Goal: Task Accomplishment & Management: Manage account settings

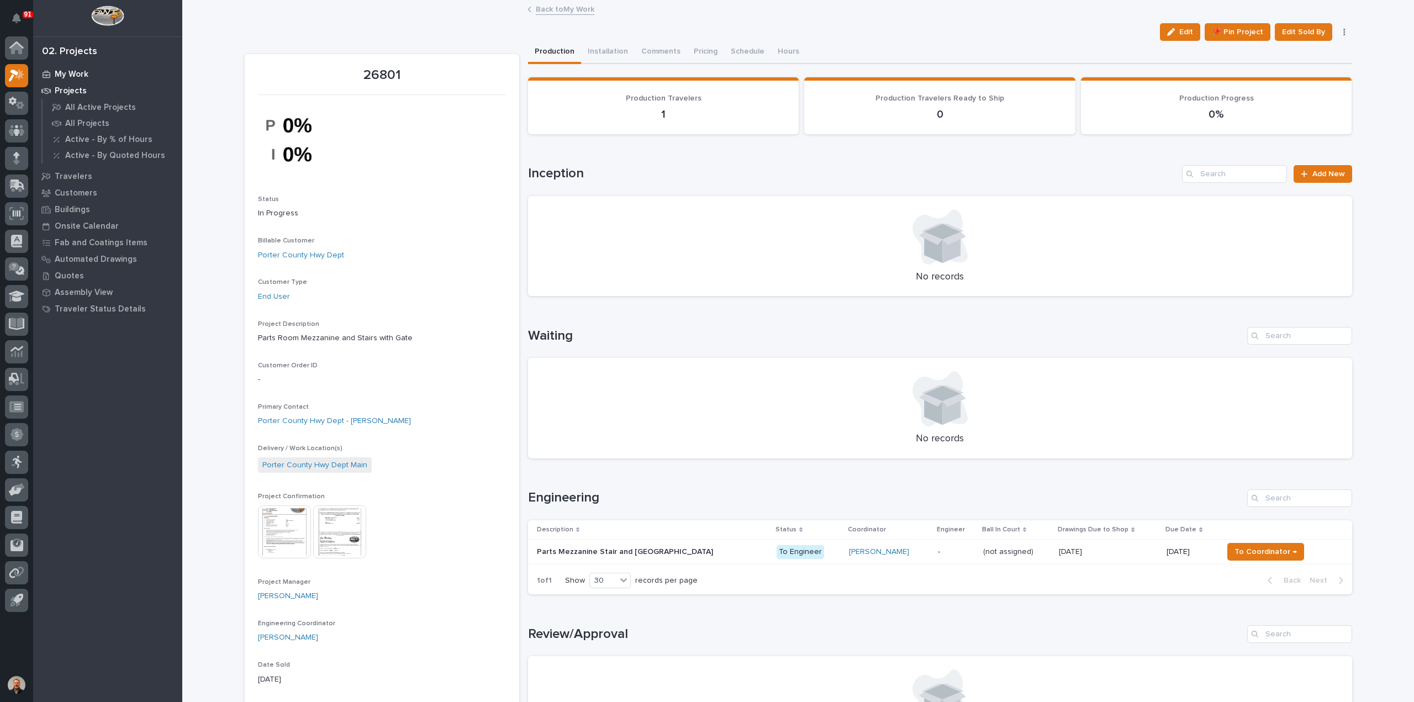
click at [78, 73] on p "My Work" at bounding box center [72, 75] width 34 height 10
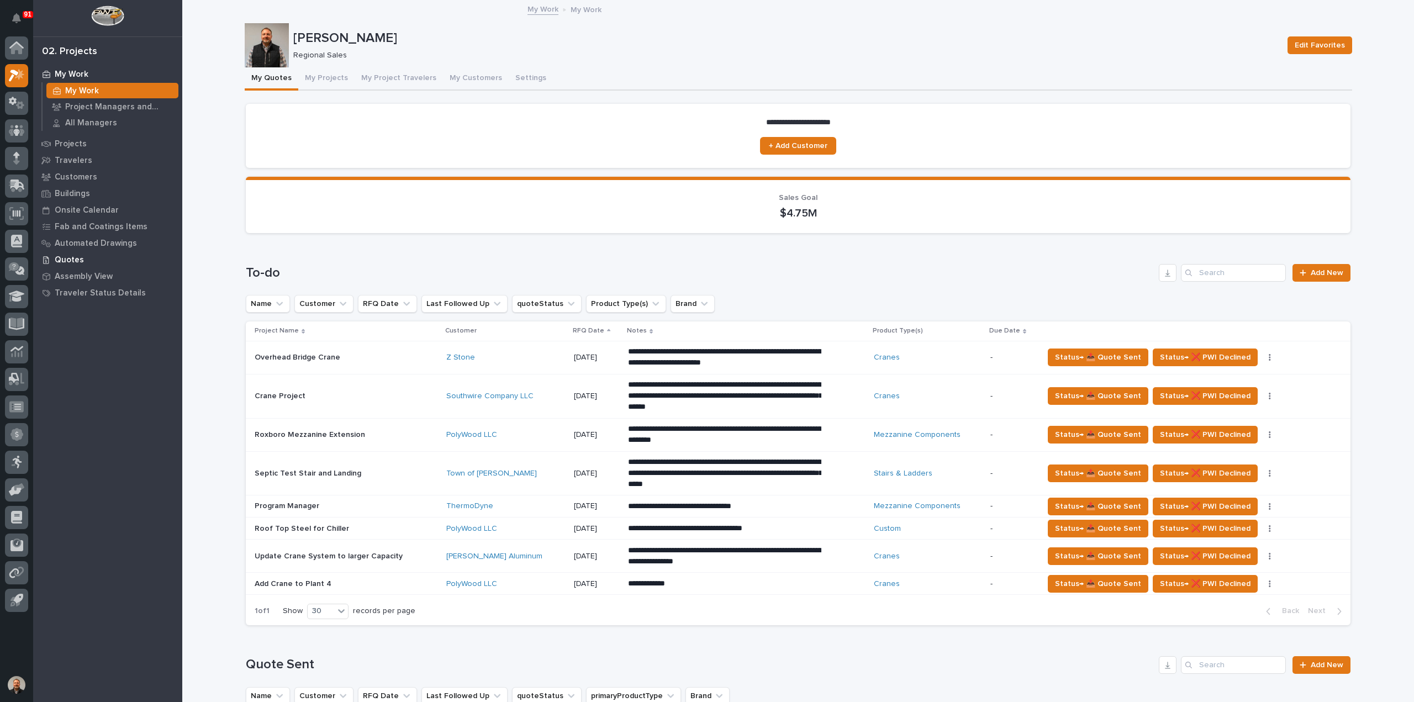
click at [65, 258] on p "Quotes" at bounding box center [69, 260] width 29 height 10
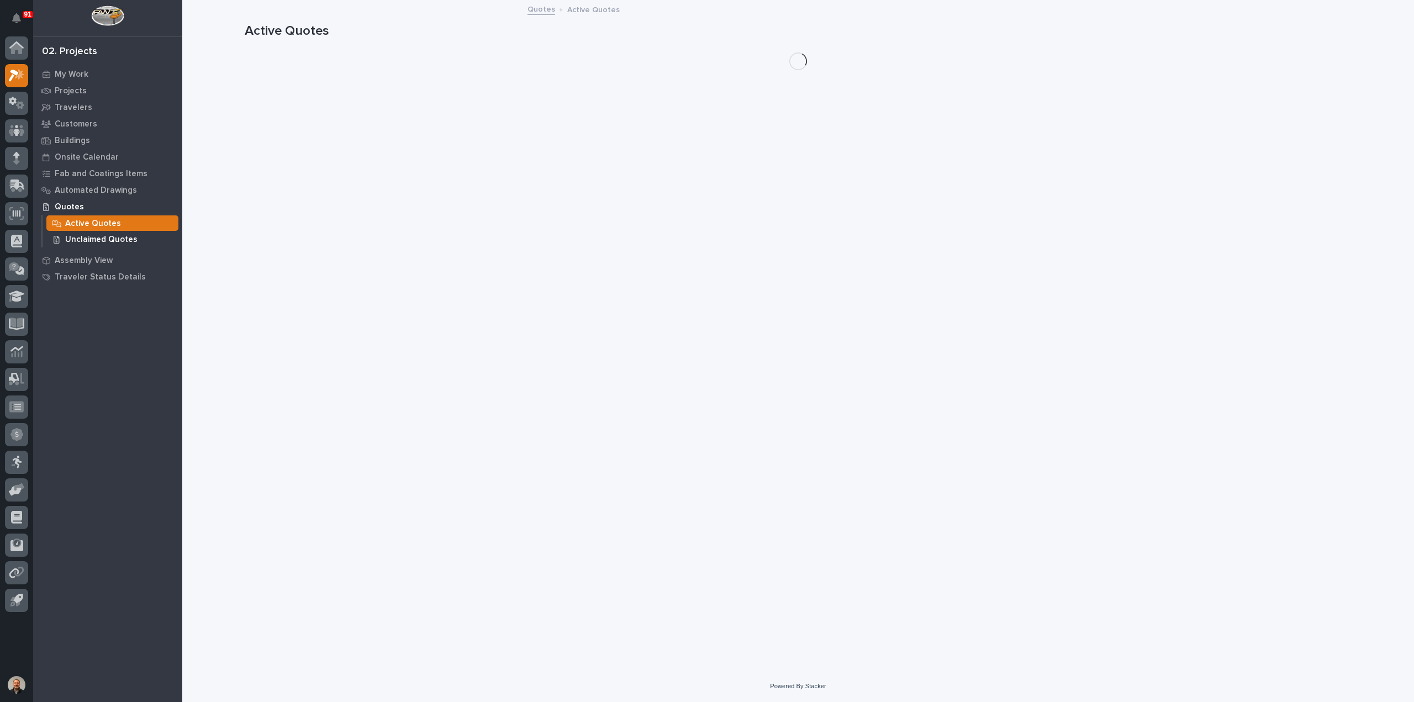
click at [102, 239] on p "Unclaimed Quotes" at bounding box center [101, 240] width 72 height 10
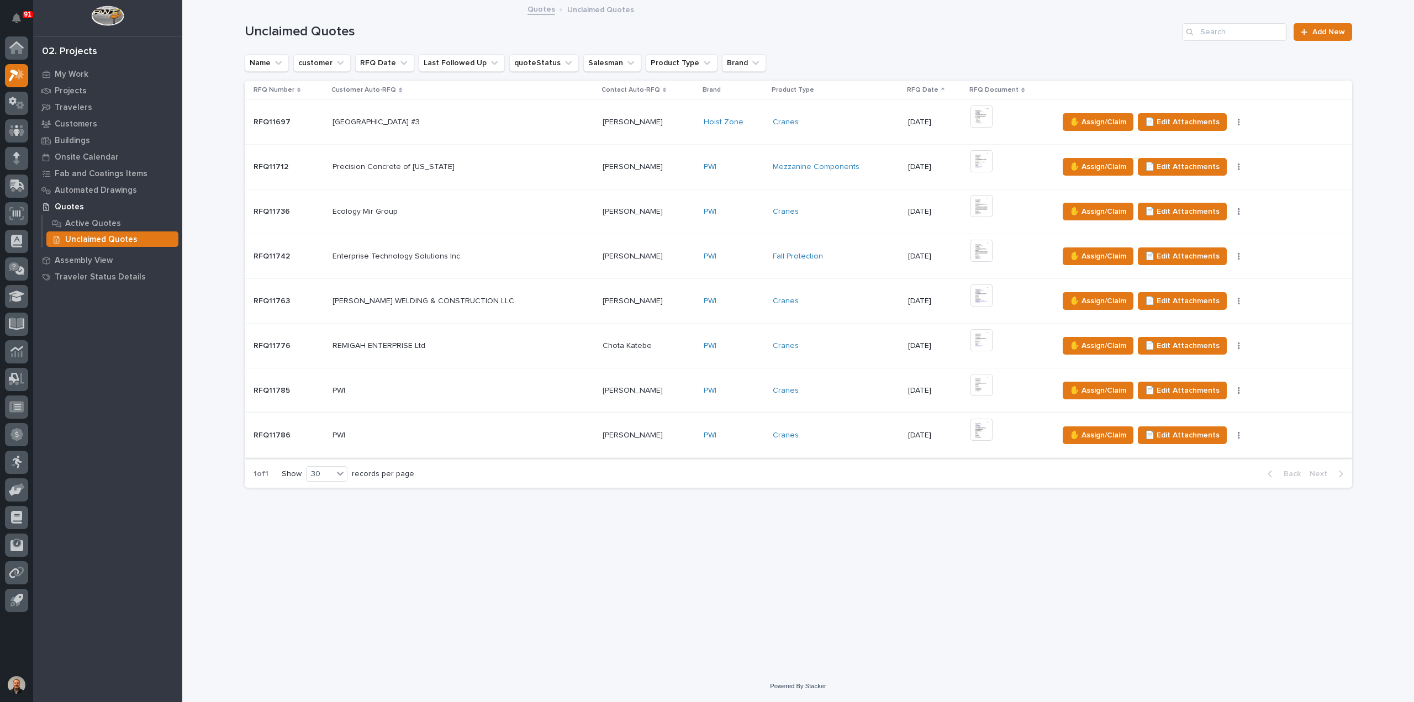
click at [979, 426] on img at bounding box center [981, 430] width 22 height 22
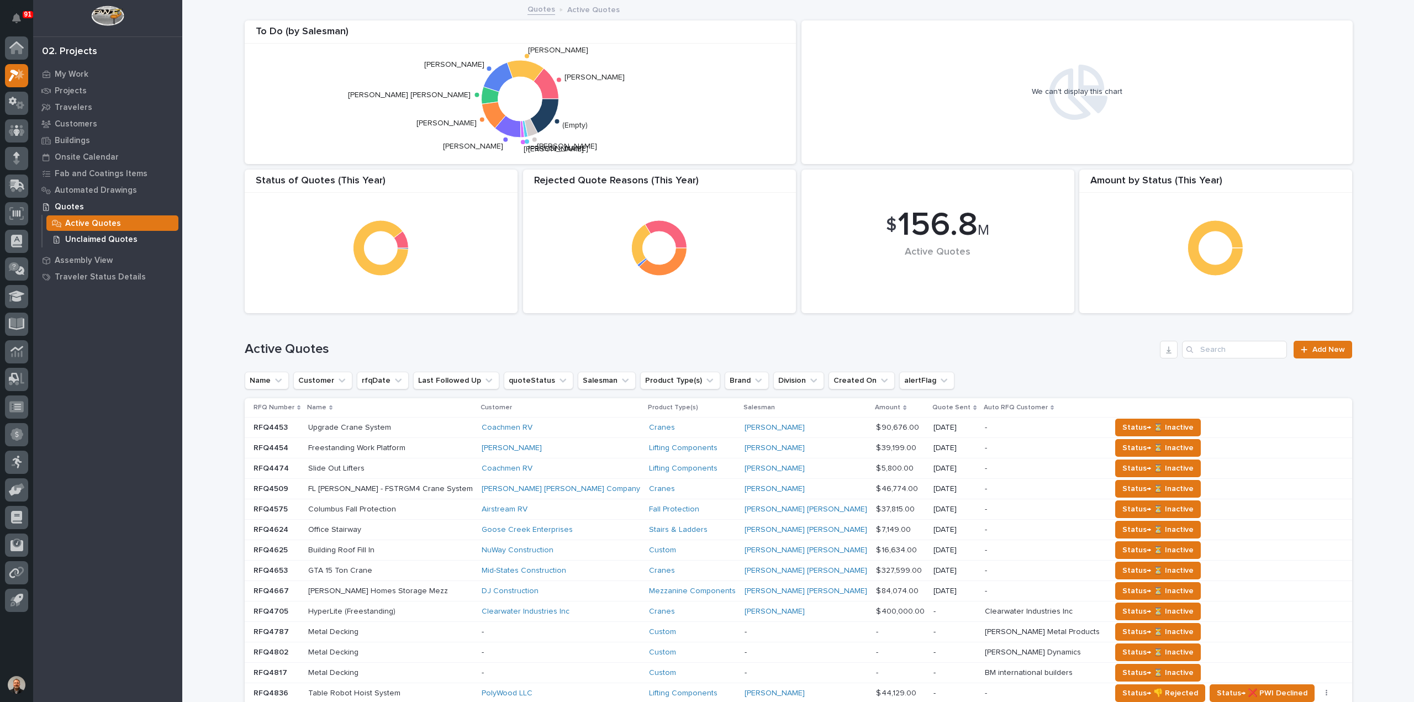
click at [96, 240] on p "Unclaimed Quotes" at bounding box center [101, 240] width 72 height 10
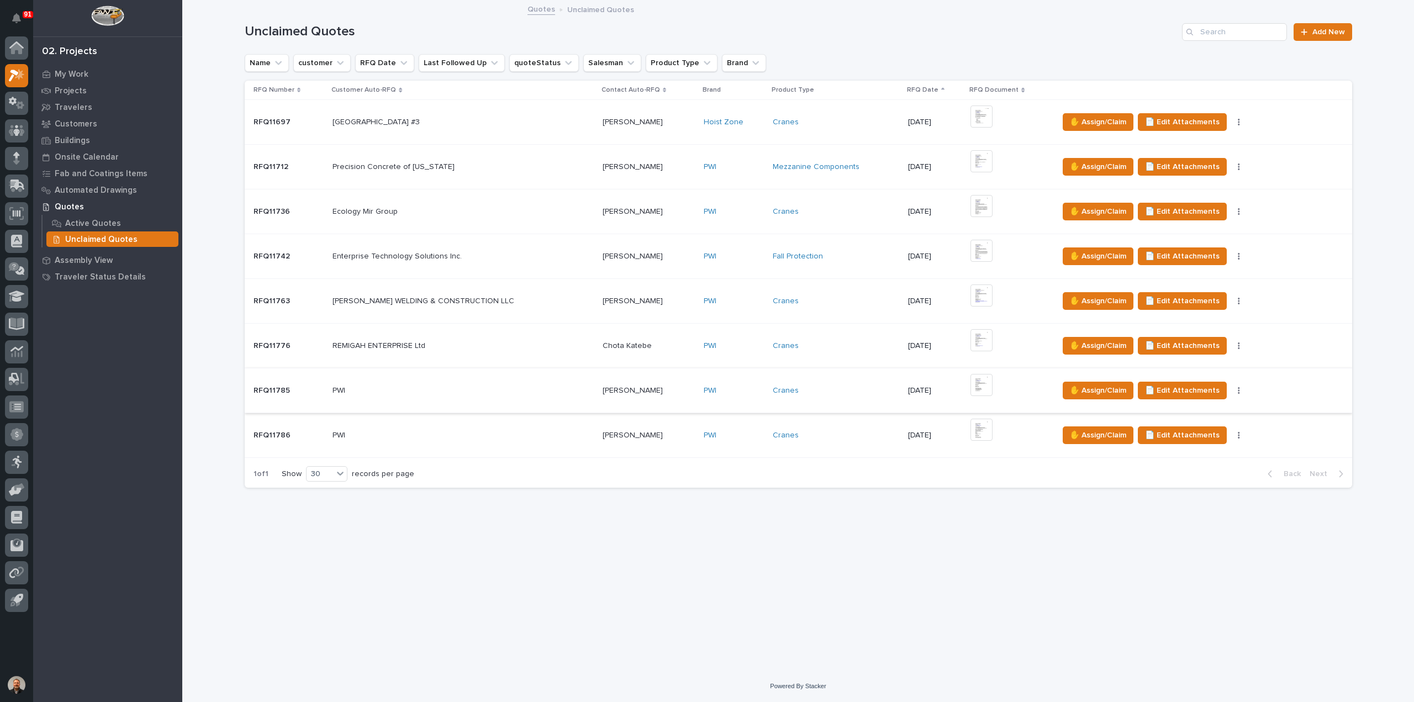
click at [982, 383] on img at bounding box center [981, 385] width 22 height 22
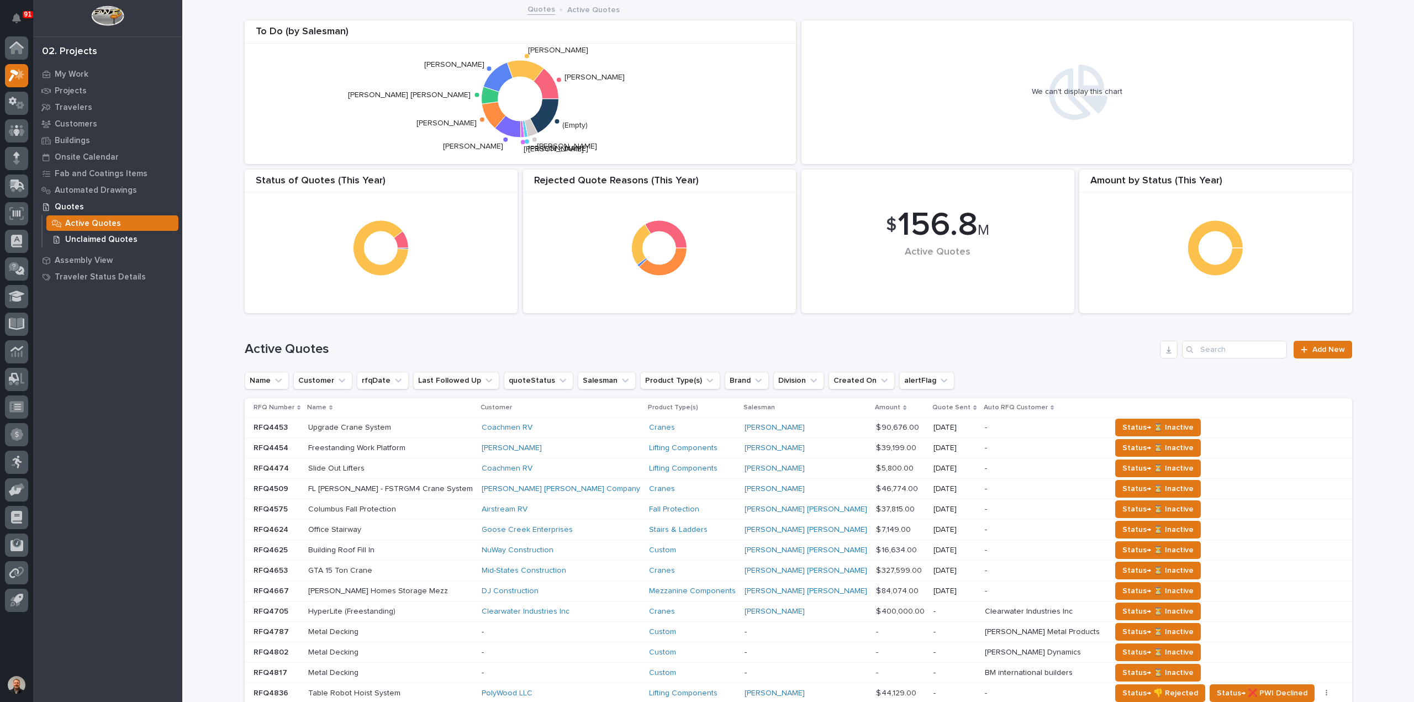
click at [103, 239] on p "Unclaimed Quotes" at bounding box center [101, 240] width 72 height 10
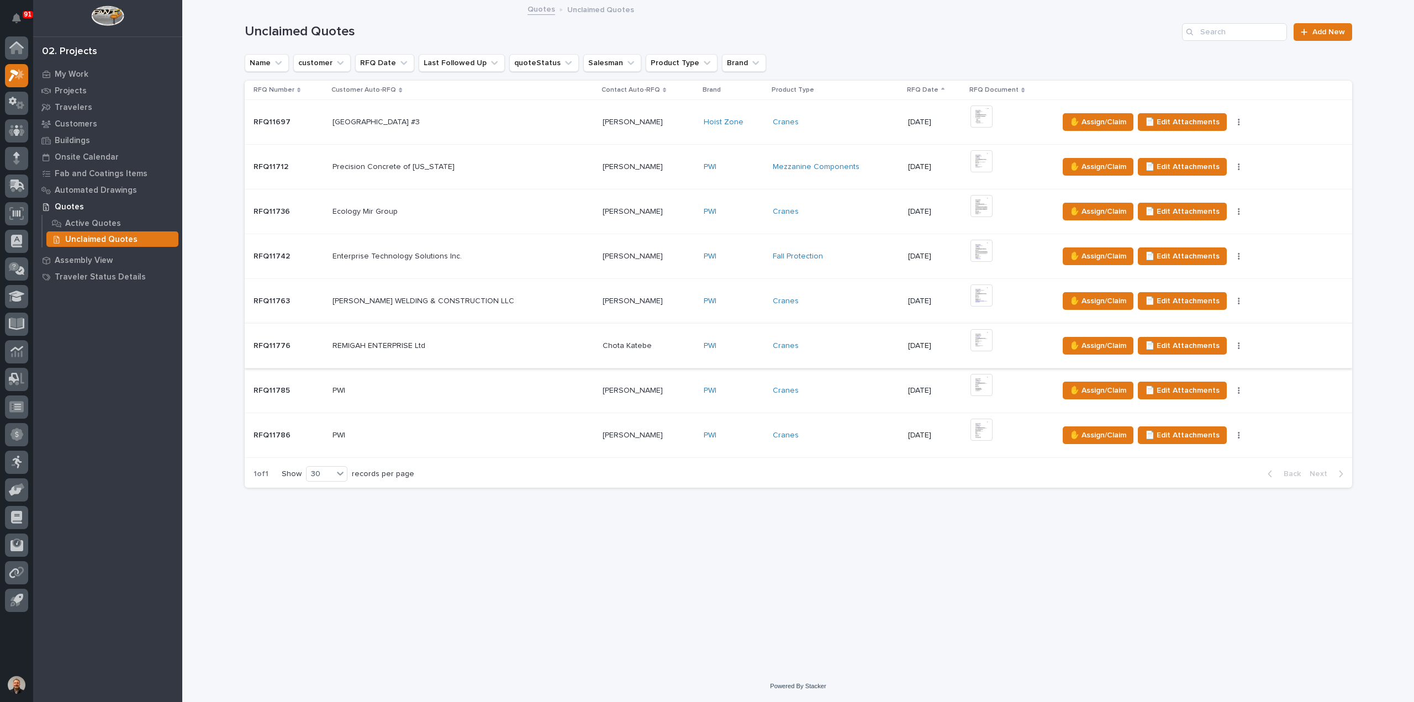
click at [981, 337] on img at bounding box center [981, 340] width 22 height 22
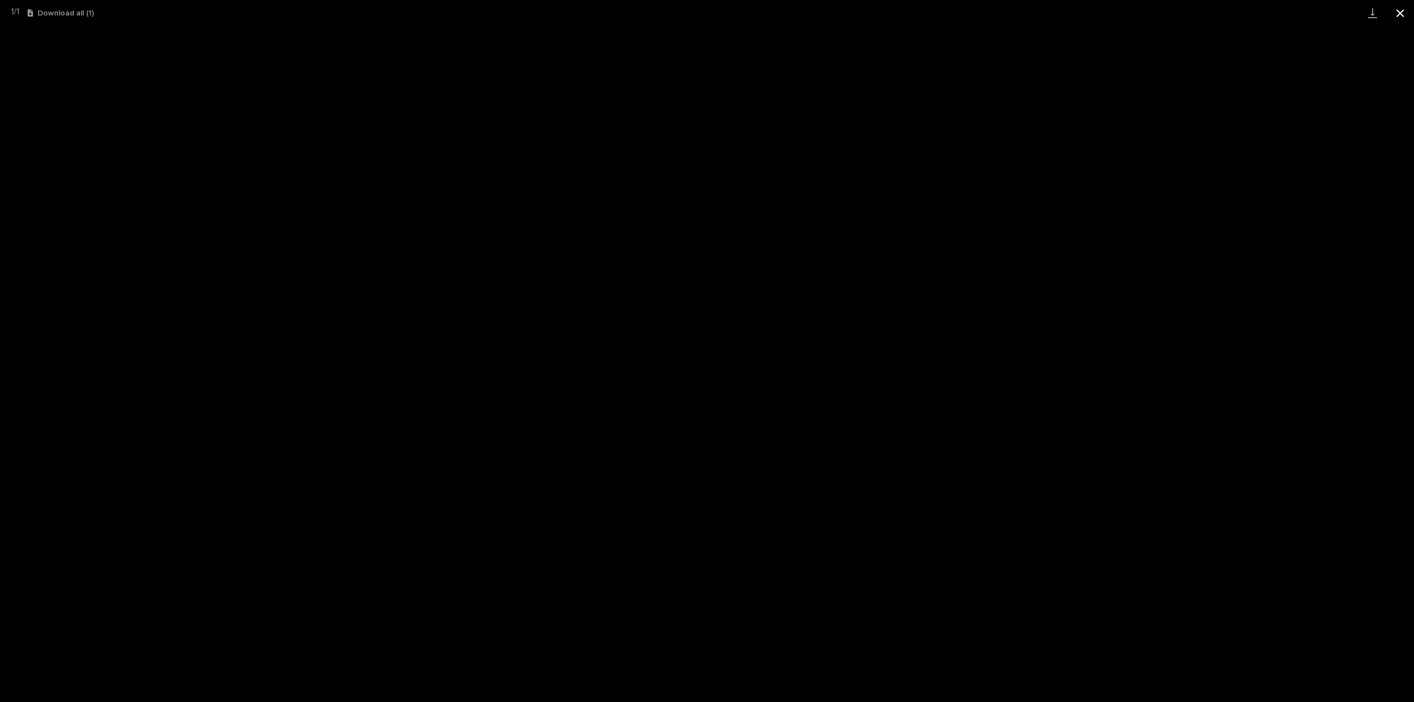
click at [1402, 10] on button "Close gallery" at bounding box center [1400, 13] width 28 height 26
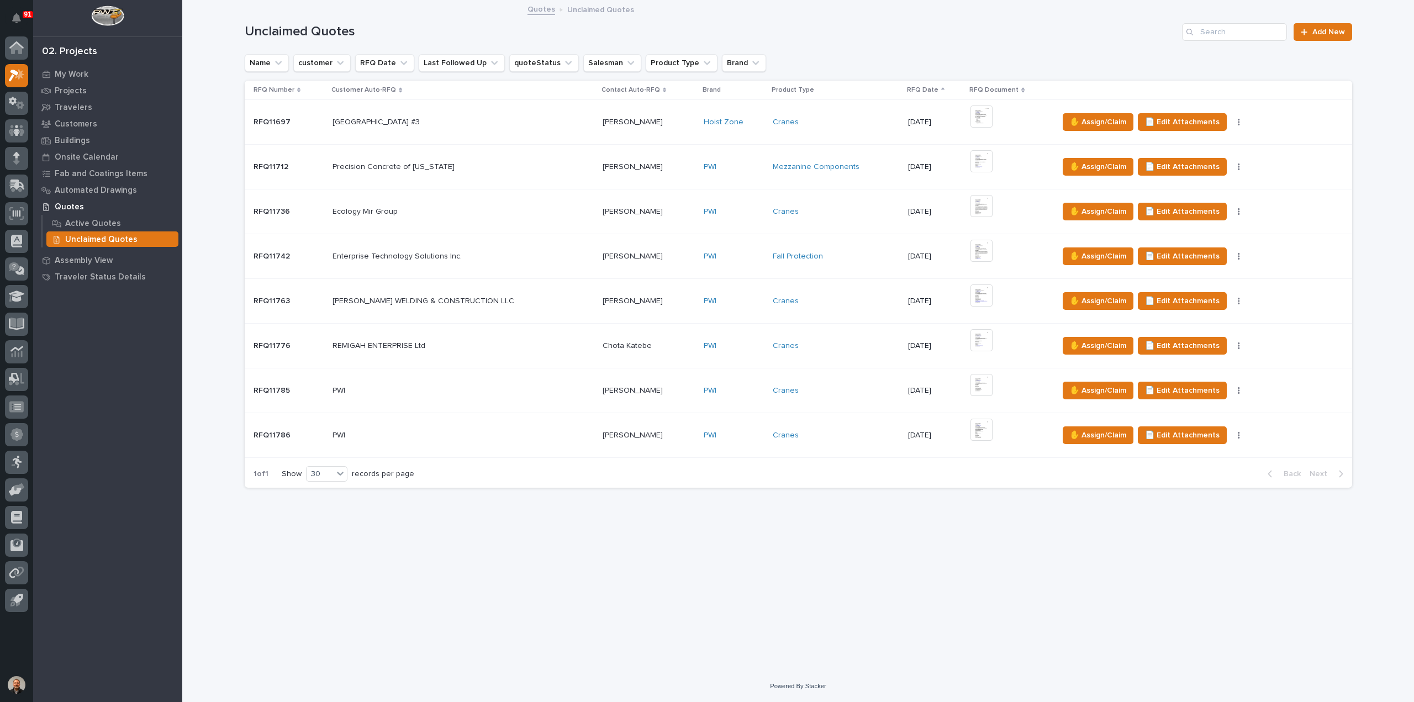
click at [349, 342] on p "REMIGAH ENTERPRISE Ltd" at bounding box center [379, 345] width 95 height 12
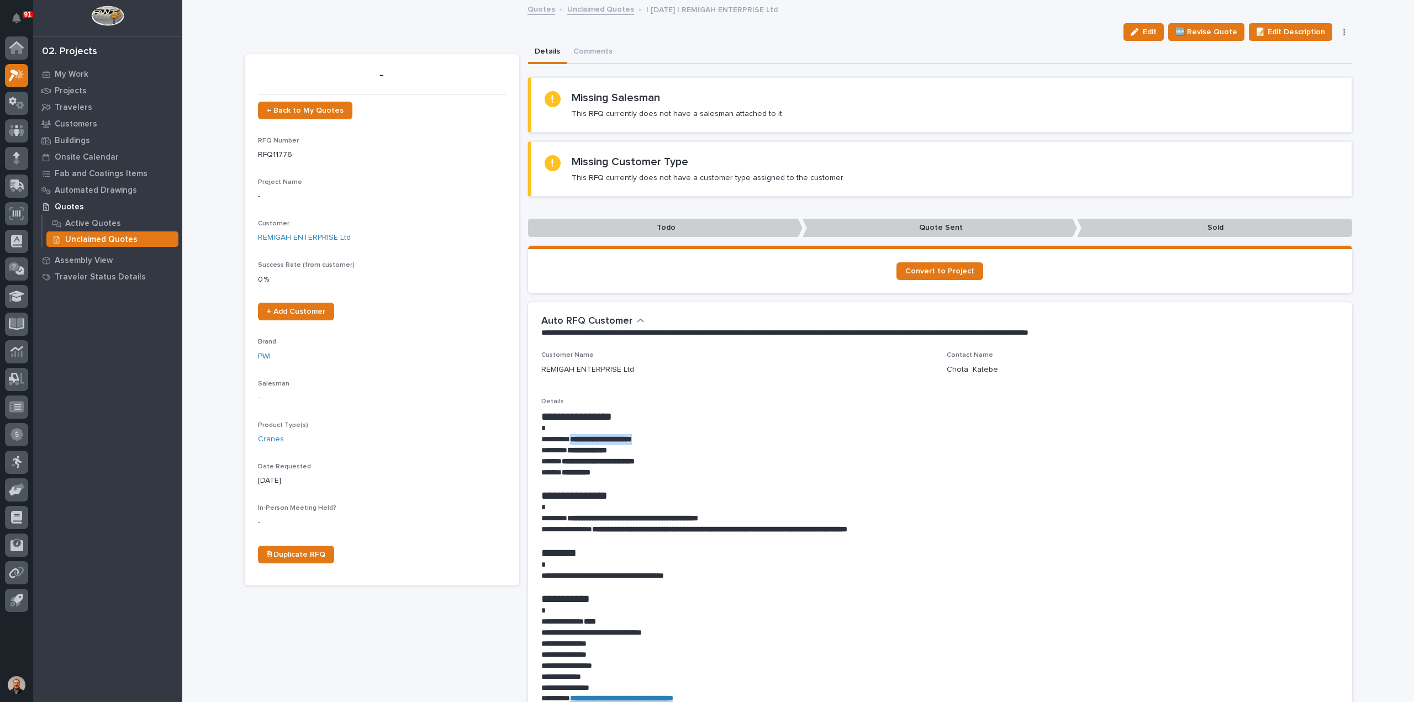
drag, startPoint x: 668, startPoint y: 438, endPoint x: 574, endPoint y: 436, distance: 93.4
click at [574, 436] on p "**********" at bounding box center [940, 439] width 798 height 11
